Goal: Task Accomplishment & Management: Manage account settings

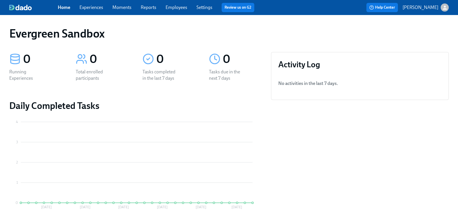
click at [443, 6] on icon "button" at bounding box center [445, 7] width 4 height 4
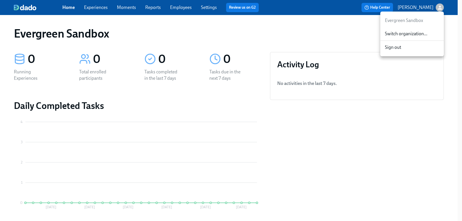
click at [407, 37] on span "Switch organization..." at bounding box center [412, 34] width 54 height 6
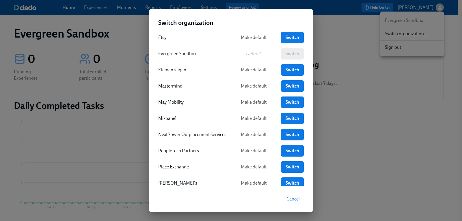
scroll to position [145, 0]
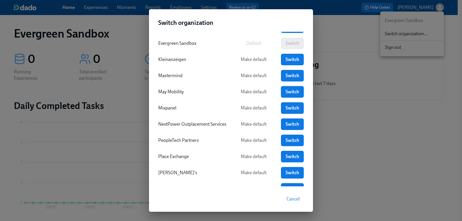
click at [291, 92] on span "Switch" at bounding box center [292, 92] width 15 height 6
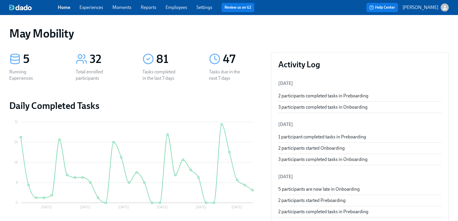
click at [204, 8] on link "Settings" at bounding box center [205, 7] width 16 height 5
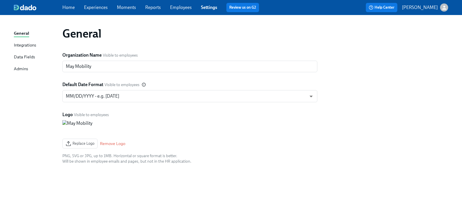
click at [22, 58] on div "Data Fields" at bounding box center [24, 57] width 21 height 7
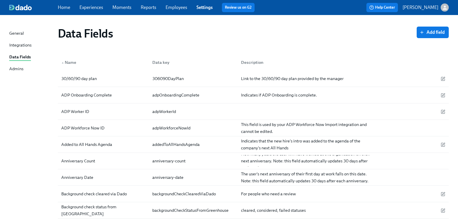
click at [198, 32] on div "Data Fields" at bounding box center [237, 34] width 359 height 14
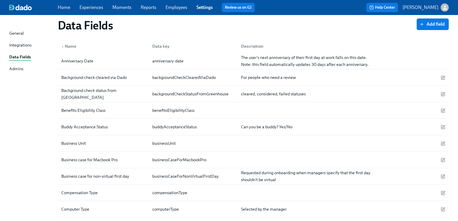
click at [432, 5] on p "[PERSON_NAME]" at bounding box center [421, 7] width 36 height 6
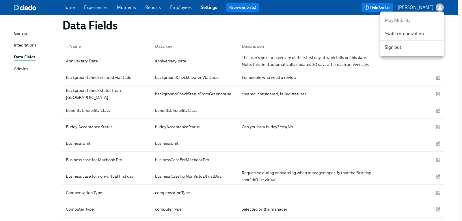
click at [26, 99] on div at bounding box center [231, 110] width 462 height 221
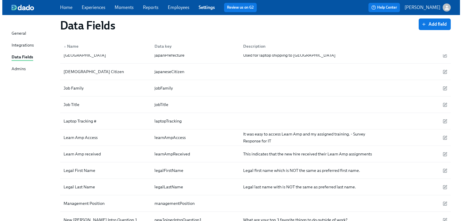
scroll to position [810, 0]
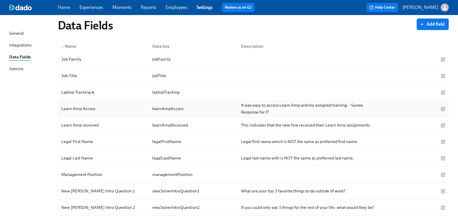
click at [85, 110] on div "Learn Amp Access" at bounding box center [78, 108] width 39 height 7
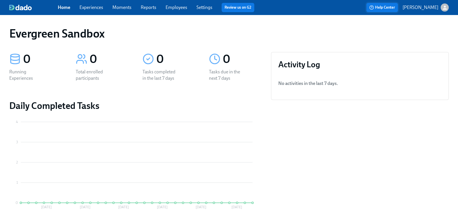
click at [392, 8] on span "Help Center" at bounding box center [382, 8] width 26 height 6
click at [386, 7] on span "Help Center" at bounding box center [382, 8] width 26 height 6
click at [394, 6] on span "Help Center" at bounding box center [382, 8] width 26 height 6
click at [442, 6] on icon "button" at bounding box center [445, 8] width 6 height 6
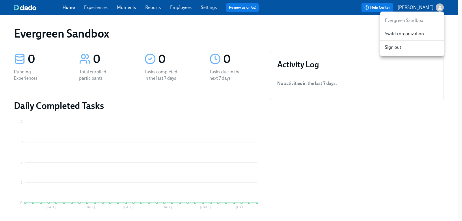
click at [403, 36] on span "Switch organization..." at bounding box center [412, 34] width 54 height 6
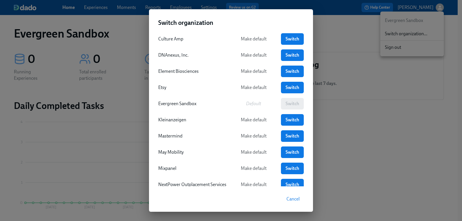
scroll to position [87, 0]
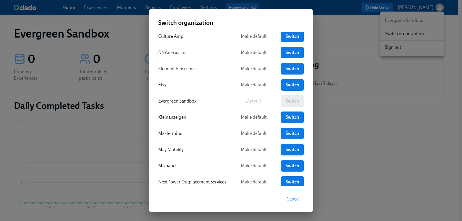
click at [293, 149] on span "Switch" at bounding box center [292, 150] width 15 height 6
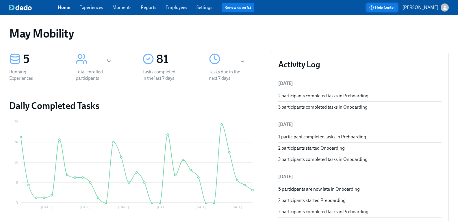
click at [387, 8] on span "Help Center" at bounding box center [382, 8] width 26 height 6
click at [388, 7] on span "Help Center" at bounding box center [382, 8] width 26 height 6
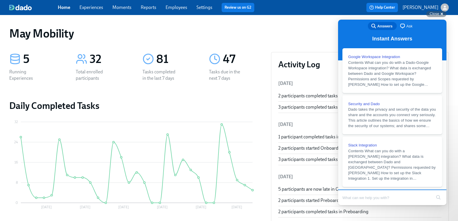
click at [360, 200] on input "Search Doc articles" at bounding box center [386, 198] width 89 height 12
type input "data field"
click button "search" at bounding box center [438, 197] width 9 height 9
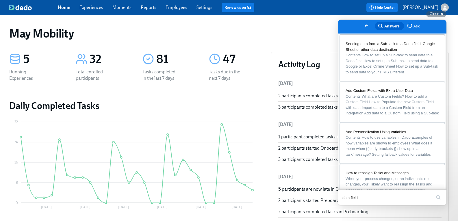
scroll to position [260, 0]
click at [387, 92] on span "Add Custom Fields with Extra User Data" at bounding box center [379, 89] width 67 height 4
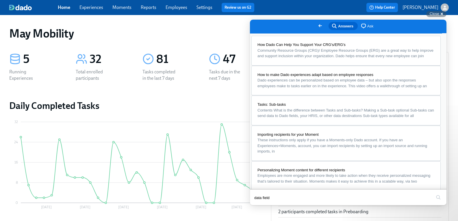
scroll to position [0, 0]
click at [262, 214] on button "u" at bounding box center [256, 218] width 12 height 9
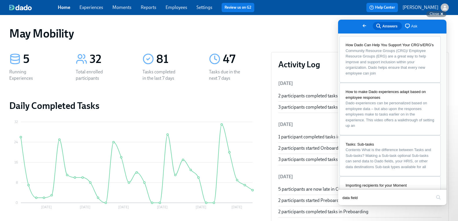
click at [442, 6] on icon "button" at bounding box center [445, 8] width 6 height 6
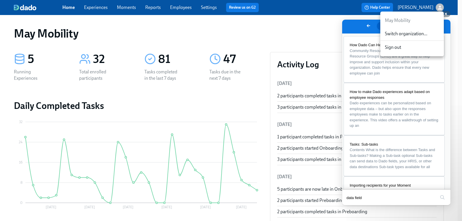
click at [406, 34] on span "Switch organization..." at bounding box center [412, 34] width 54 height 6
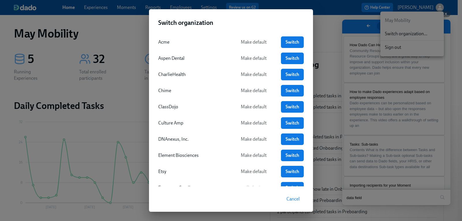
scroll to position [29, 0]
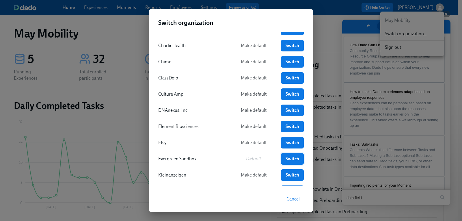
click at [295, 159] on span "Switch" at bounding box center [292, 159] width 15 height 6
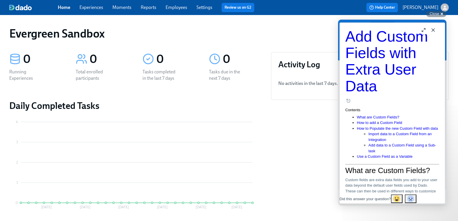
click at [210, 10] on link "Settings" at bounding box center [205, 7] width 16 height 5
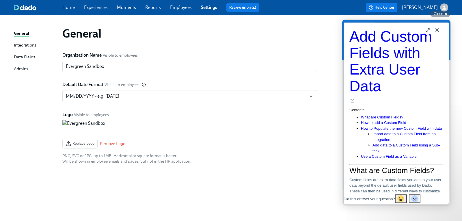
click at [23, 57] on div "Data Fields" at bounding box center [24, 57] width 21 height 7
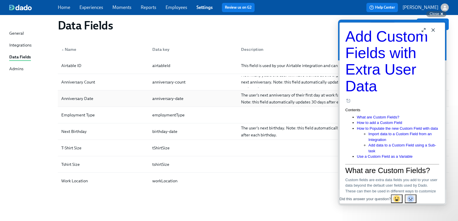
scroll to position [13, 0]
click at [73, 149] on div "T-Shirt Size" at bounding box center [71, 147] width 25 height 7
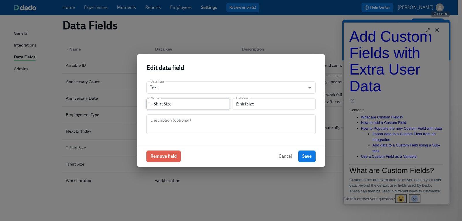
click at [182, 105] on input "T-Shirt Size" at bounding box center [189, 104] width 84 height 12
type input "T-Shirt Size 2"
click at [181, 116] on div "Description (optional)" at bounding box center [231, 124] width 169 height 20
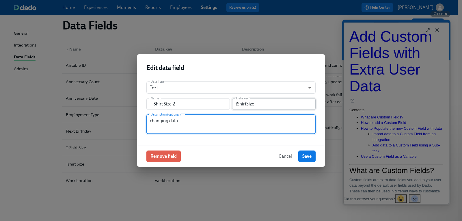
type textarea "changing data"
click at [261, 104] on input "tShirtSize" at bounding box center [274, 104] width 84 height 12
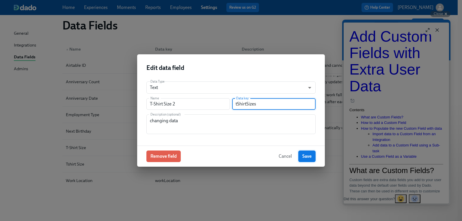
type input "tShirtSizes"
click at [312, 157] on button "Save" at bounding box center [307, 157] width 17 height 12
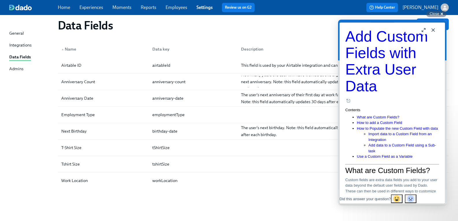
click at [438, 28] on button "Close" at bounding box center [433, 29] width 9 height 9
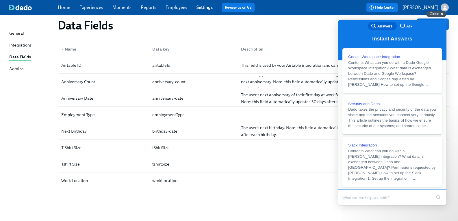
click at [435, 14] on span "Close" at bounding box center [435, 14] width 10 height 4
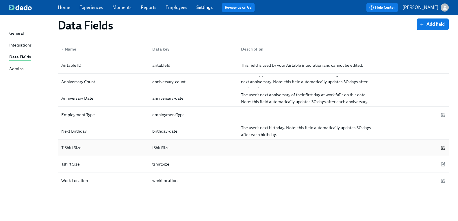
click at [441, 146] on icon "button" at bounding box center [442, 147] width 3 height 3
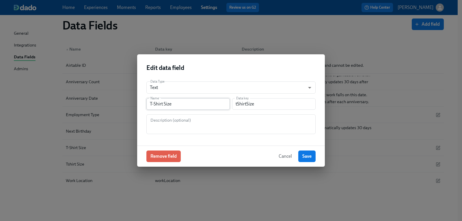
click at [200, 103] on input "T-Shirt Size" at bounding box center [189, 104] width 84 height 12
type input "T-Shirt Sizes"
click at [275, 106] on input "tShirtSize" at bounding box center [274, 104] width 84 height 12
type input "tShirtSizes"
click at [250, 145] on div "Data Type Text string ​ Name T-Shirt Sizes Name Data key tShirtSizes Data key D…" at bounding box center [231, 111] width 188 height 69
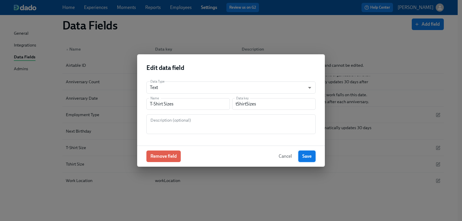
click at [310, 157] on span "Save" at bounding box center [307, 156] width 9 height 6
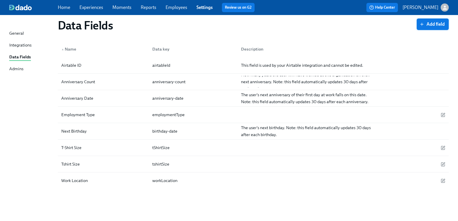
click at [417, 28] on button "Add field" at bounding box center [433, 24] width 32 height 12
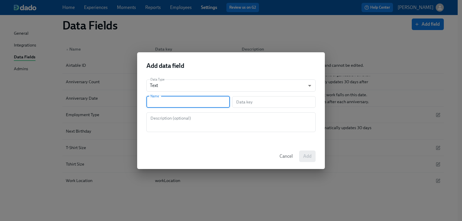
click at [182, 99] on input "text" at bounding box center [189, 102] width 84 height 12
type input "t"
type input "te"
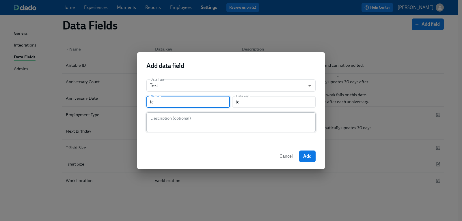
type input "tes"
type input "test"
type input "test1"
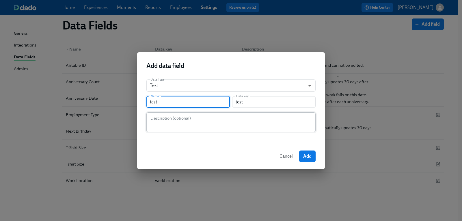
type input "test1"
type input "test12"
type input "test123"
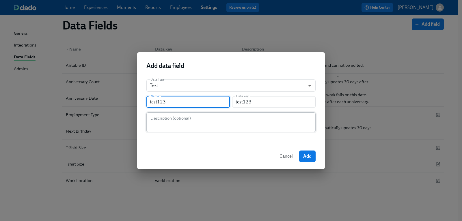
type input "test123"
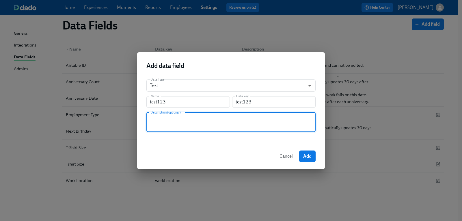
click at [199, 119] on textarea at bounding box center [231, 122] width 162 height 14
click at [202, 128] on textarea at bounding box center [231, 122] width 162 height 14
type textarea "test change"
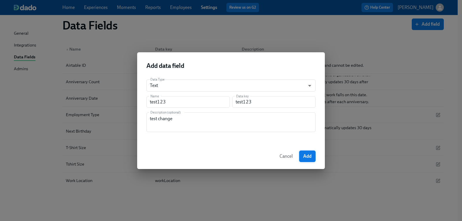
click at [308, 155] on span "Add" at bounding box center [307, 156] width 8 height 6
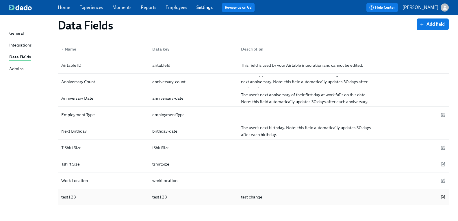
click at [441, 197] on icon "button" at bounding box center [443, 197] width 5 height 5
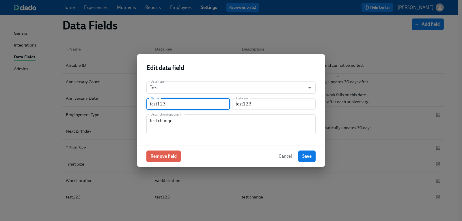
click at [176, 101] on input "test123" at bounding box center [189, 104] width 84 height 12
type input "test1234"
click at [268, 105] on input "test123" at bounding box center [274, 104] width 84 height 12
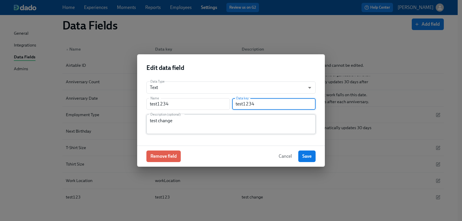
type input "test1234"
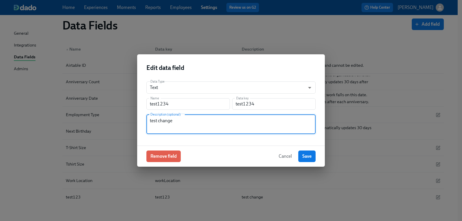
click at [178, 122] on textarea "test change" at bounding box center [231, 124] width 162 height 14
type textarea "test change 2"
click at [310, 156] on span "Save" at bounding box center [307, 156] width 9 height 6
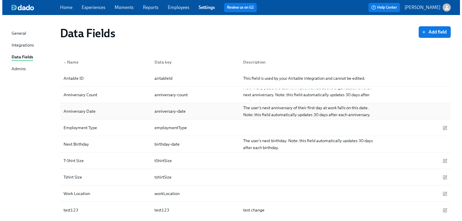
scroll to position [0, 0]
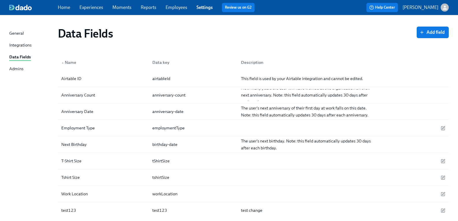
click at [442, 7] on icon "button" at bounding box center [445, 8] width 6 height 6
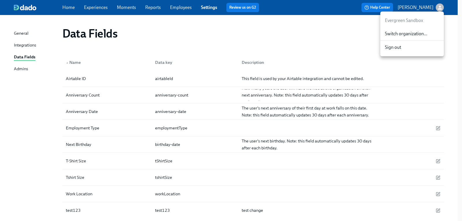
click at [416, 29] on div "Switch organization..." at bounding box center [413, 34] width 64 height 14
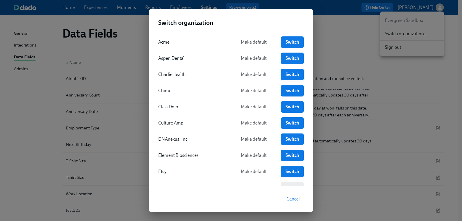
click at [290, 76] on span "Switch" at bounding box center [292, 75] width 15 height 6
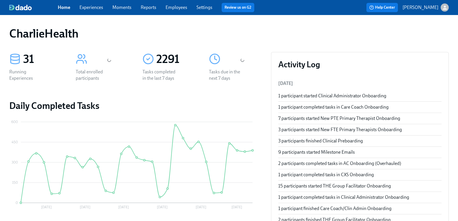
click at [172, 8] on link "Employees" at bounding box center [177, 7] width 22 height 5
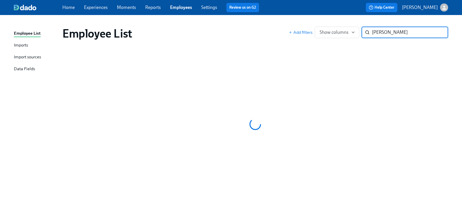
click at [405, 32] on input "[PERSON_NAME]" at bounding box center [410, 33] width 76 height 12
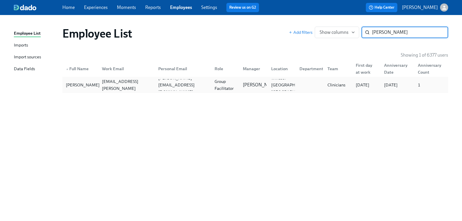
type input "[PERSON_NAME]"
click at [83, 85] on div "[PERSON_NAME]" at bounding box center [83, 85] width 38 height 7
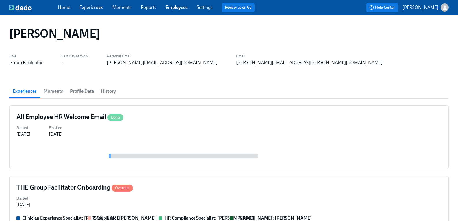
click at [112, 91] on span "History" at bounding box center [108, 91] width 15 height 8
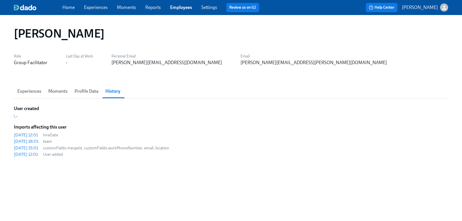
click at [88, 93] on span "Profile Data" at bounding box center [87, 91] width 24 height 8
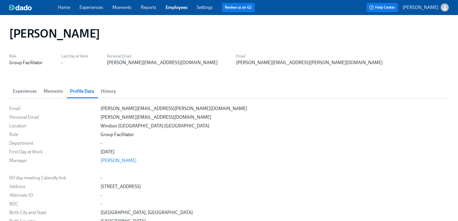
click at [36, 92] on span "Experiences" at bounding box center [25, 91] width 24 height 8
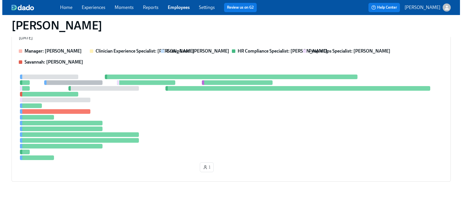
scroll to position [174, 0]
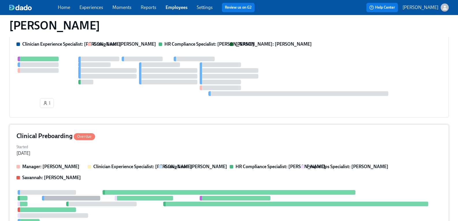
click at [62, 137] on h4 "Clinical Preboarding Overdue" at bounding box center [55, 136] width 79 height 9
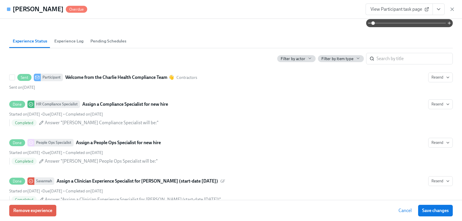
scroll to position [260, 0]
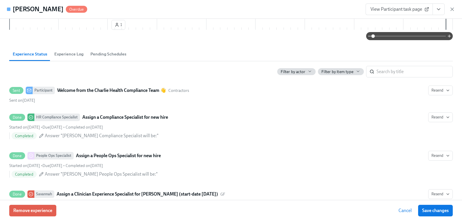
click at [75, 55] on span "Experience Log" at bounding box center [68, 54] width 29 height 7
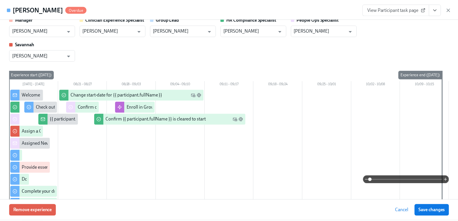
scroll to position [0, 0]
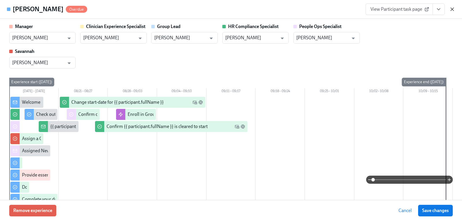
click at [453, 8] on icon "button" at bounding box center [453, 9] width 6 height 6
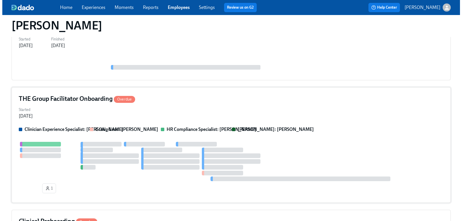
scroll to position [87, 0]
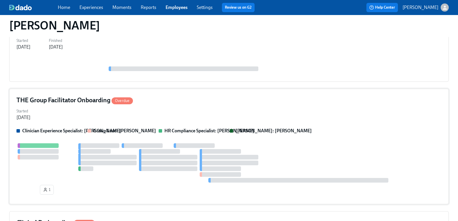
click at [99, 99] on h4 "THE Group Facilitator Onboarding Overdue" at bounding box center [74, 100] width 116 height 9
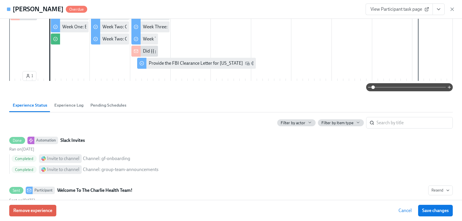
scroll to position [87, 0]
click at [72, 108] on span "Experience Log" at bounding box center [68, 105] width 29 height 7
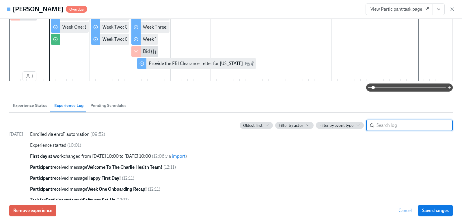
click at [186, 157] on link "import" at bounding box center [179, 155] width 14 height 5
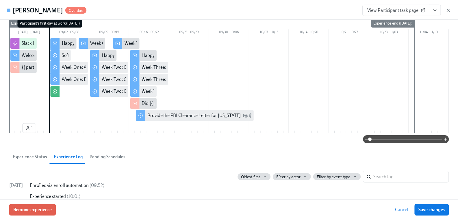
scroll to position [0, 0]
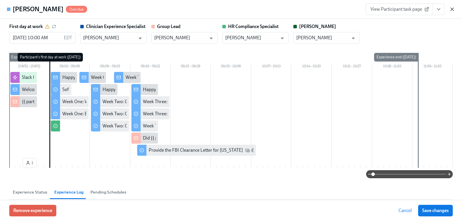
click at [454, 8] on icon "button" at bounding box center [452, 9] width 3 height 3
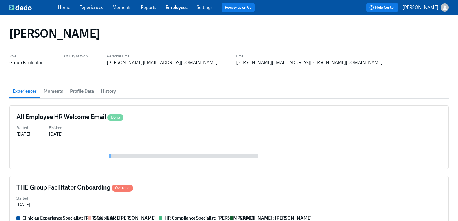
click at [112, 89] on span "History" at bounding box center [108, 91] width 15 height 8
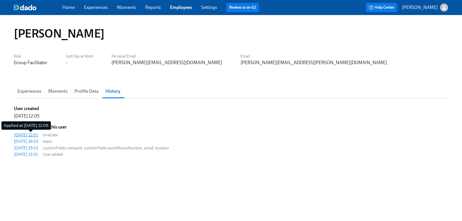
click at [38, 137] on div "2025/08/29 12:01" at bounding box center [26, 135] width 24 height 6
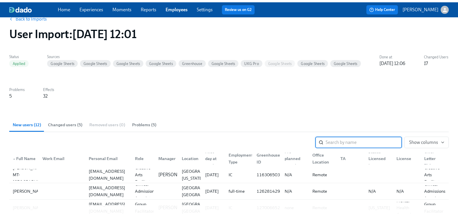
scroll to position [58, 0]
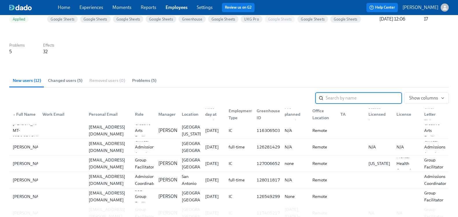
click at [72, 80] on span "Changed users (5)" at bounding box center [65, 80] width 34 height 7
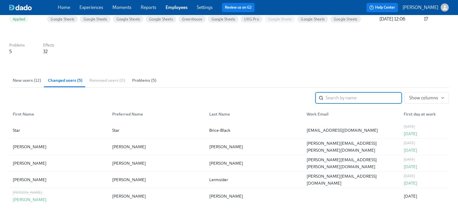
click at [147, 78] on span "Problems (5)" at bounding box center [144, 80] width 24 height 7
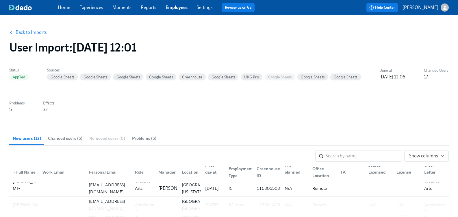
click at [71, 138] on span "Changed users (5)" at bounding box center [65, 138] width 34 height 7
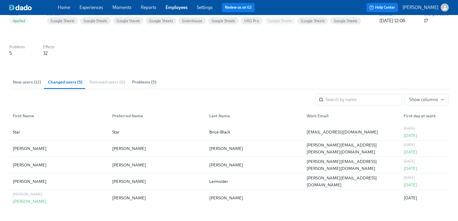
scroll to position [58, 0]
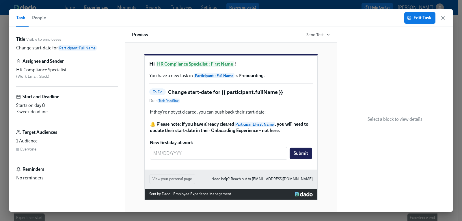
click at [42, 20] on span "People" at bounding box center [39, 18] width 14 height 8
click at [41, 19] on span "People" at bounding box center [39, 18] width 14 height 8
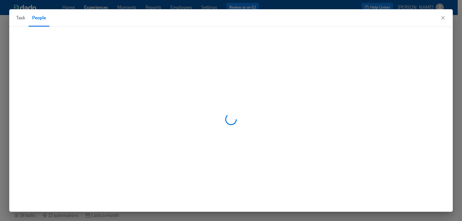
scroll to position [0, 6847]
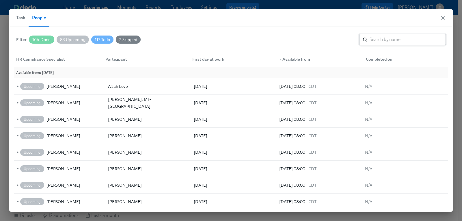
click at [389, 40] on input "search" at bounding box center [408, 40] width 76 height 12
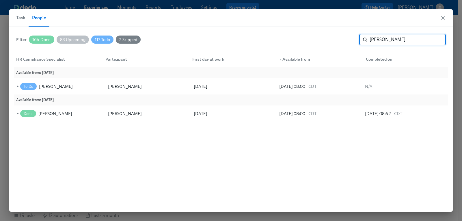
type input "anita"
click at [124, 39] on span "2 Skipped" at bounding box center [128, 40] width 25 height 4
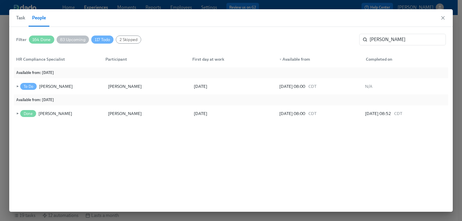
click at [125, 38] on span "2 Skipped" at bounding box center [128, 40] width 25 height 4
click at [441, 18] on icon "button" at bounding box center [443, 18] width 6 height 6
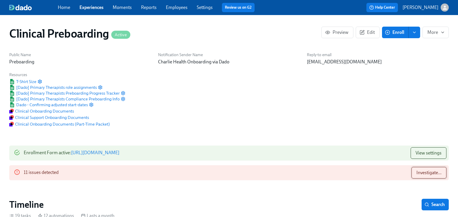
click at [435, 173] on span "Investigate..." at bounding box center [428, 173] width 25 height 6
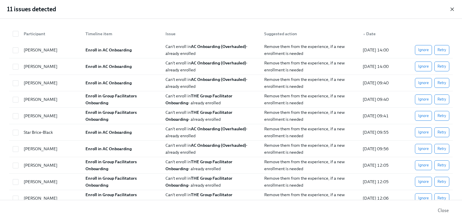
click at [451, 10] on icon "button" at bounding box center [453, 9] width 6 height 6
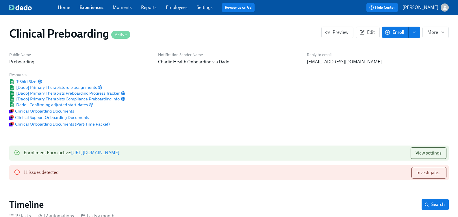
click at [186, 6] on link "Employees" at bounding box center [177, 7] width 22 height 5
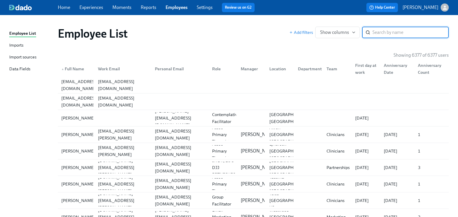
click at [394, 35] on input "search" at bounding box center [411, 33] width 76 height 12
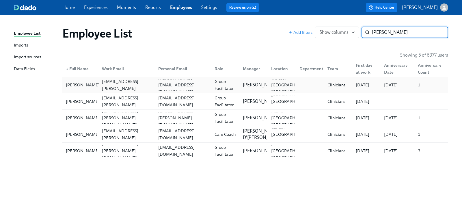
type input "anita"
click at [84, 87] on div "[PERSON_NAME]" at bounding box center [83, 85] width 38 height 7
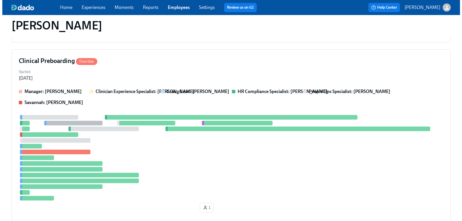
scroll to position [174, 0]
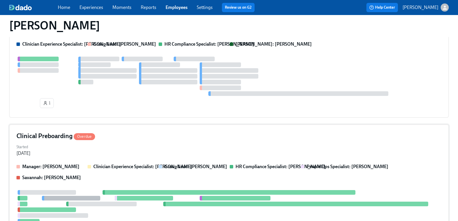
click at [58, 137] on h4 "Clinical Preboarding Overdue" at bounding box center [55, 136] width 79 height 9
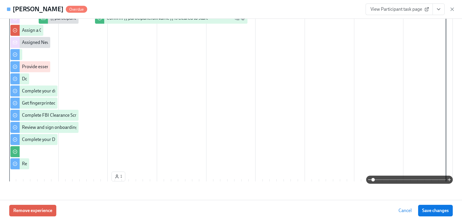
scroll to position [145, 0]
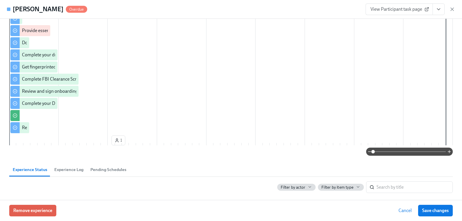
click at [78, 171] on span "Experience Log" at bounding box center [68, 169] width 29 height 7
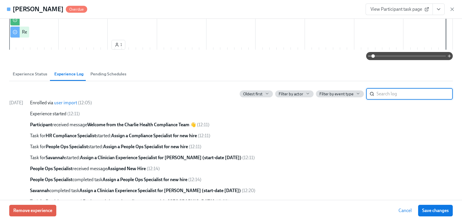
scroll to position [234, 0]
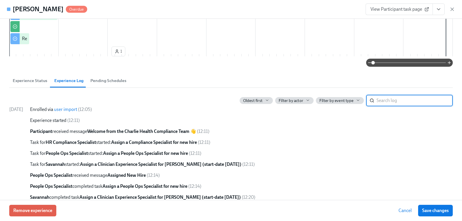
click at [385, 98] on input "search" at bounding box center [415, 101] width 76 height 12
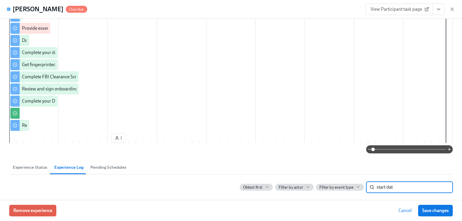
scroll to position [147, 0]
type input "start date"
click at [441, 187] on input "start date" at bounding box center [415, 188] width 76 height 12
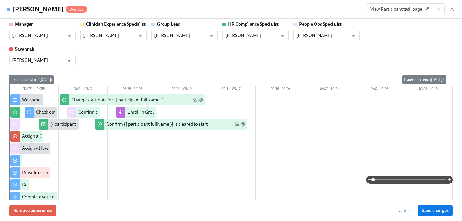
scroll to position [0, 0]
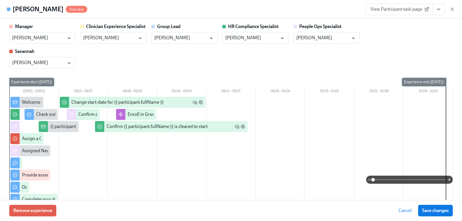
click at [438, 10] on icon "View task page" at bounding box center [439, 9] width 6 height 6
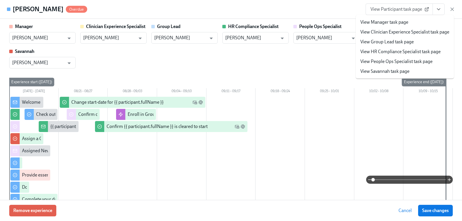
click at [418, 53] on link "View HR Compliance Specialist task page" at bounding box center [401, 52] width 80 height 6
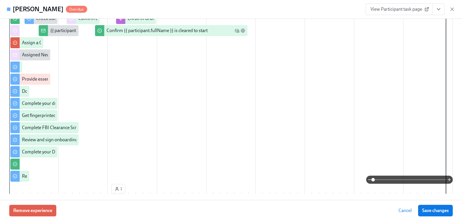
scroll to position [173, 0]
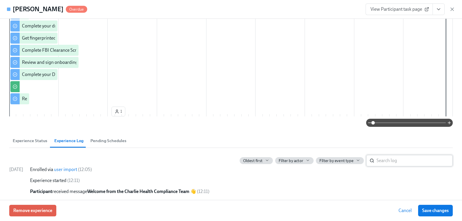
click at [392, 161] on input "search" at bounding box center [415, 161] width 76 height 12
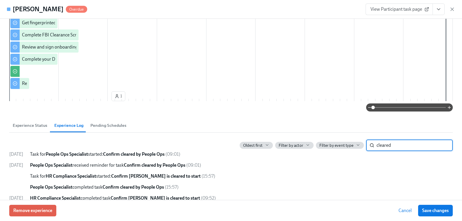
scroll to position [197, 0]
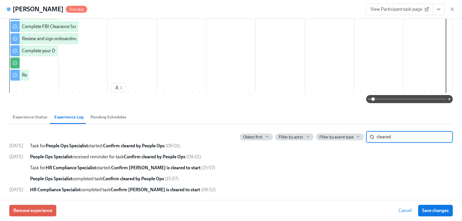
type input "cleared"
click at [23, 188] on span "08/29/2025" at bounding box center [16, 189] width 14 height 5
click at [33, 117] on span "Experience Status" at bounding box center [30, 117] width 35 height 7
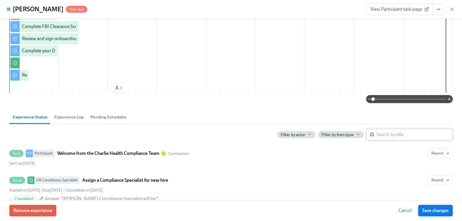
click at [393, 135] on input "search" at bounding box center [415, 135] width 76 height 12
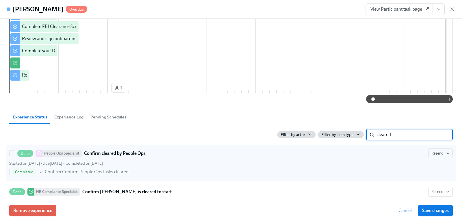
scroll to position [227, 0]
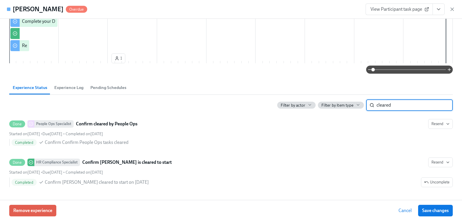
drag, startPoint x: 393, startPoint y: 106, endPoint x: 365, endPoint y: 106, distance: 27.7
click at [366, 106] on div "cleared ​" at bounding box center [409, 105] width 87 height 12
type input "cleared"
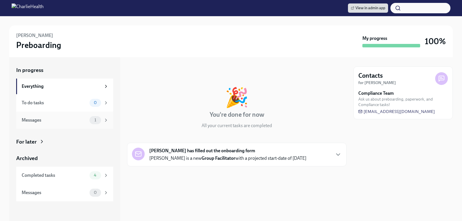
click at [51, 117] on div "Messages" at bounding box center [55, 120] width 66 height 6
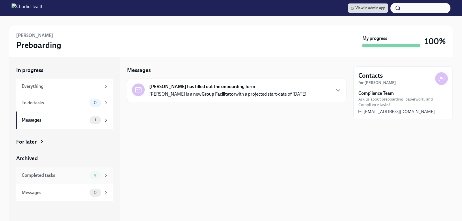
click at [66, 177] on div "Completed tasks" at bounding box center [55, 175] width 66 height 6
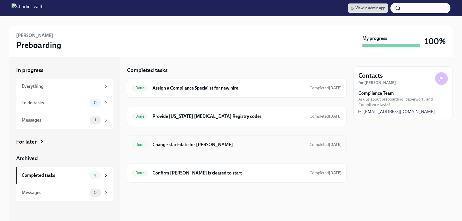
click at [225, 140] on div "Done Change start-date for [PERSON_NAME] Completed [DATE]" at bounding box center [237, 144] width 210 height 9
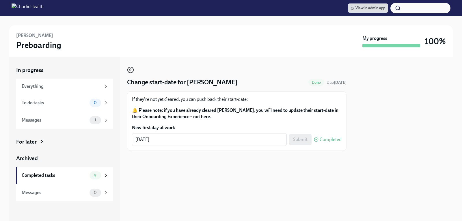
click at [130, 69] on icon "button" at bounding box center [129, 70] width 1 height 2
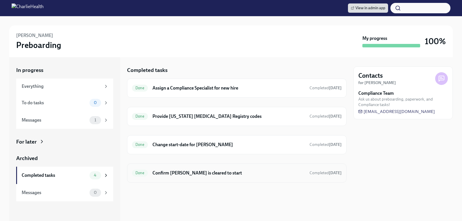
click at [203, 174] on h6 "Confirm [PERSON_NAME] is cleared to start" at bounding box center [229, 173] width 153 height 6
